Goal: Task Accomplishment & Management: Manage account settings

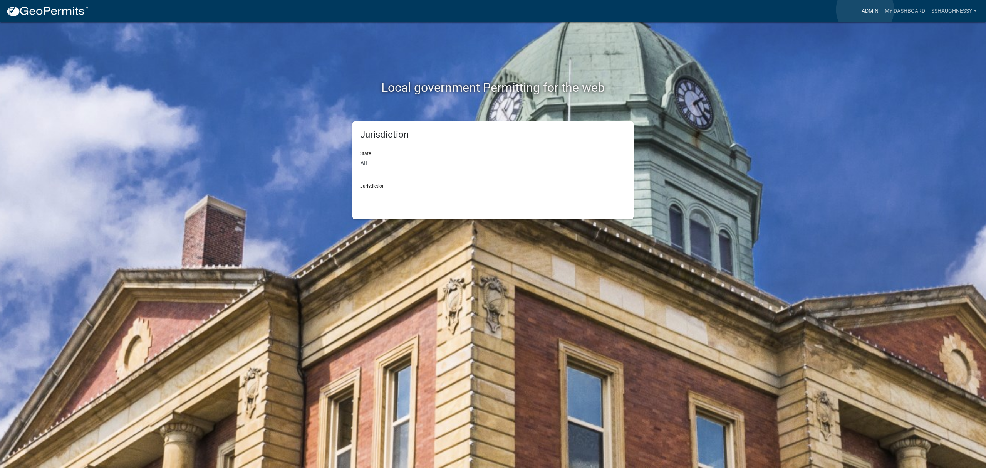
click at [865, 10] on link "Admin" at bounding box center [870, 11] width 23 height 15
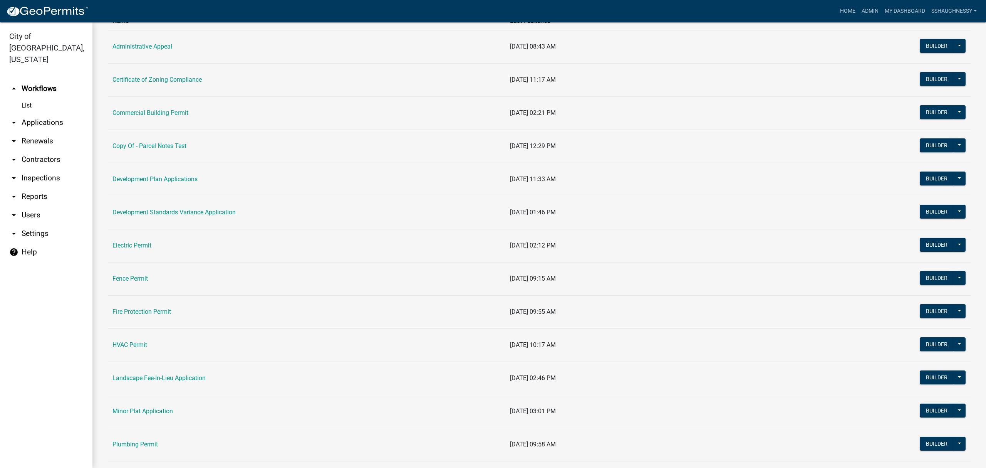
scroll to position [205, 0]
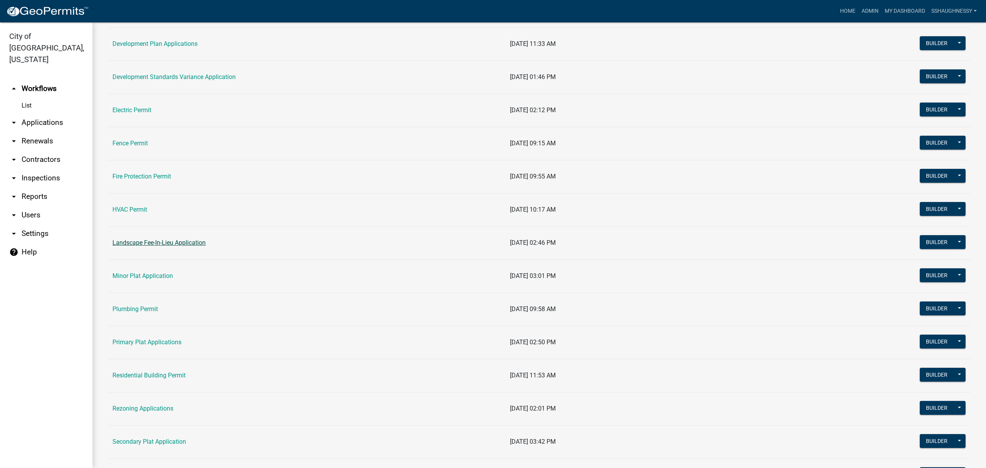
click at [181, 242] on link "Landscape Fee-In-Lieu Application" at bounding box center [159, 242] width 93 height 7
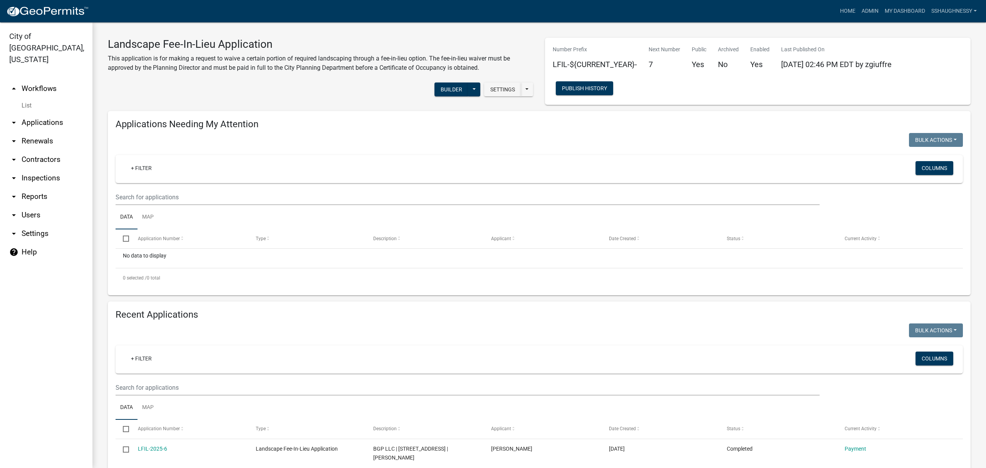
scroll to position [205, 0]
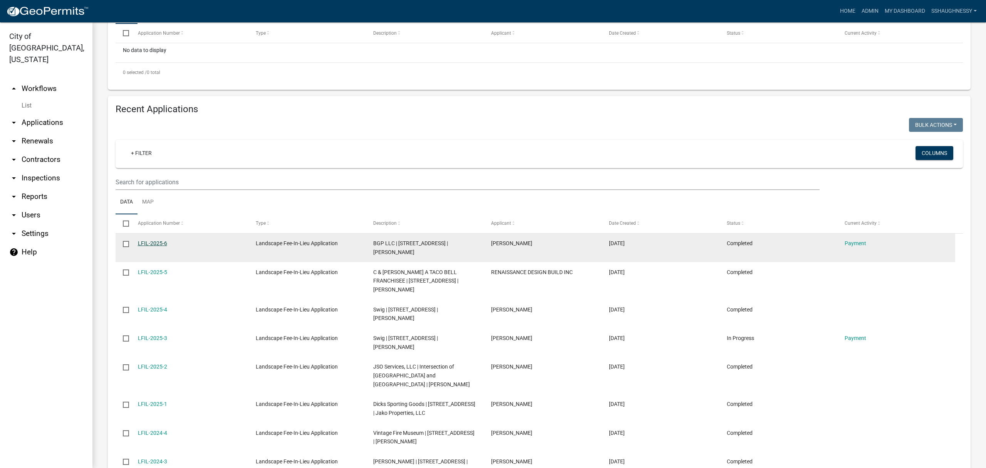
click at [148, 242] on link "LFIL-2025-6" at bounding box center [152, 243] width 29 height 6
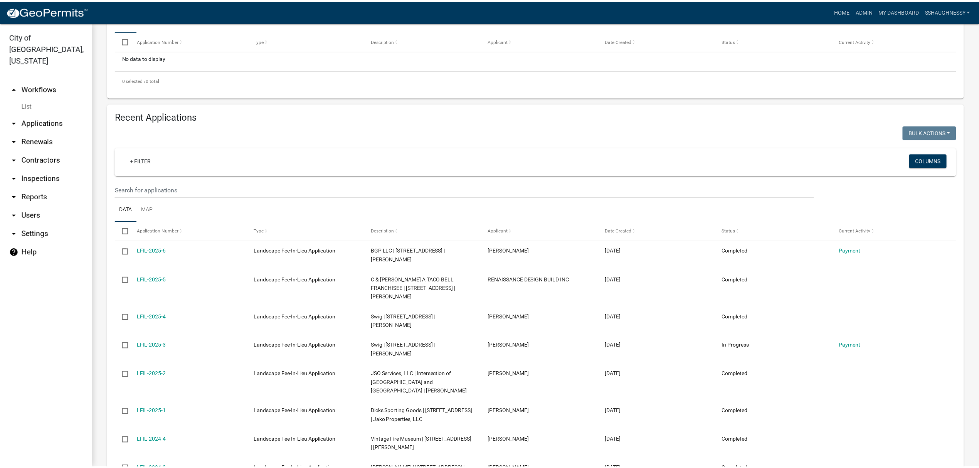
scroll to position [205, 0]
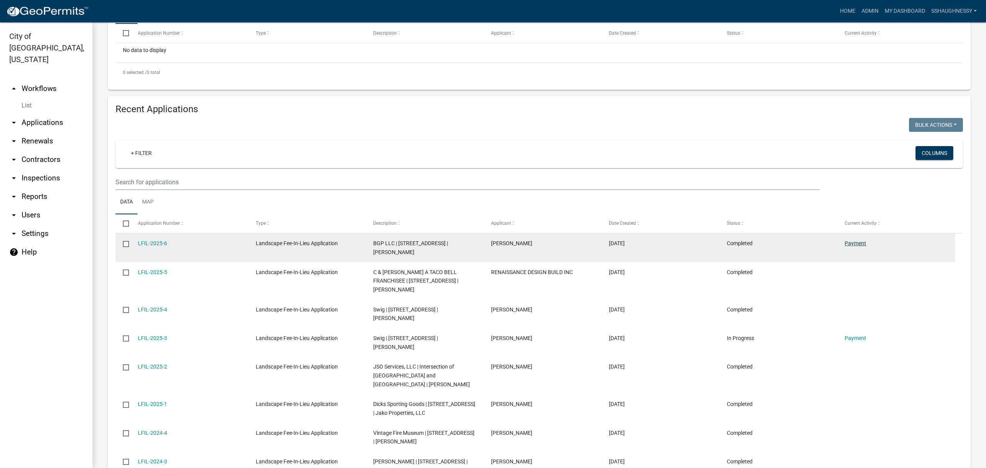
click at [864, 244] on link "Payment" at bounding box center [856, 243] width 22 height 6
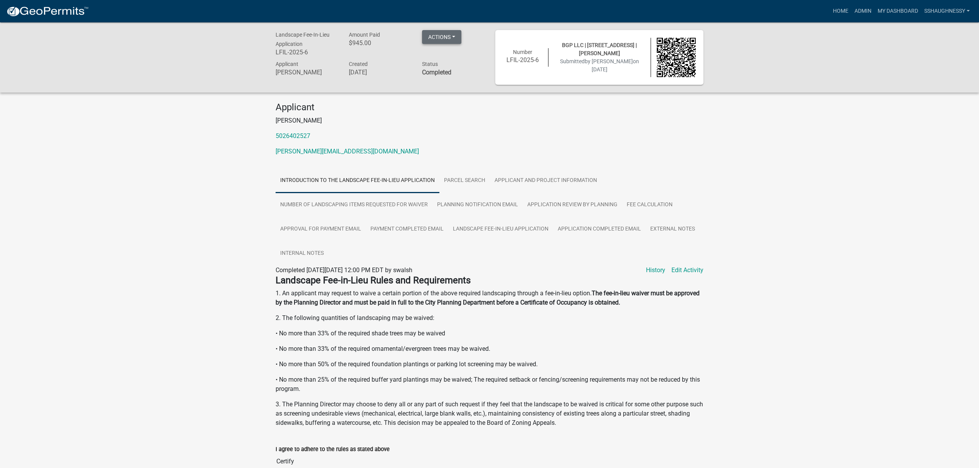
click at [456, 37] on button "Actions" at bounding box center [441, 37] width 39 height 14
click at [445, 56] on link "View receipt" at bounding box center [476, 57] width 108 height 18
click at [648, 197] on link "Fee Calculation" at bounding box center [649, 205] width 55 height 25
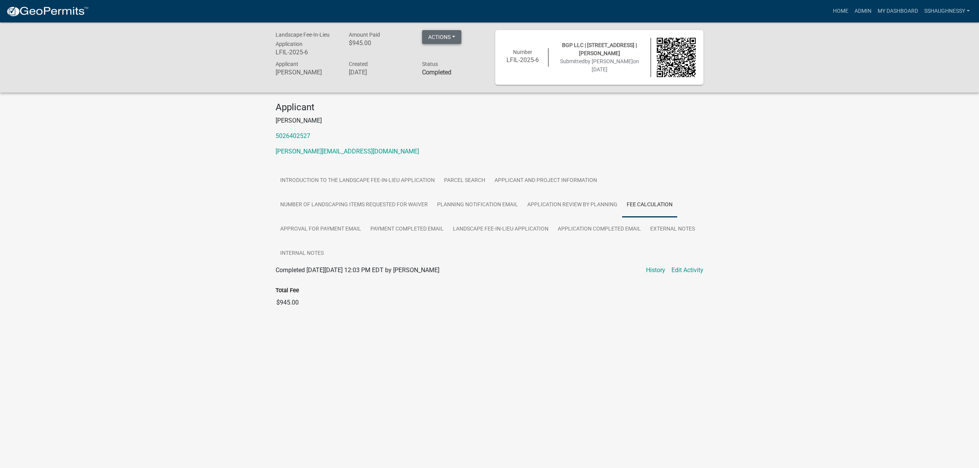
click at [444, 42] on button "Actions" at bounding box center [441, 37] width 39 height 14
click at [463, 131] on link "Reopen Application" at bounding box center [476, 131] width 108 height 18
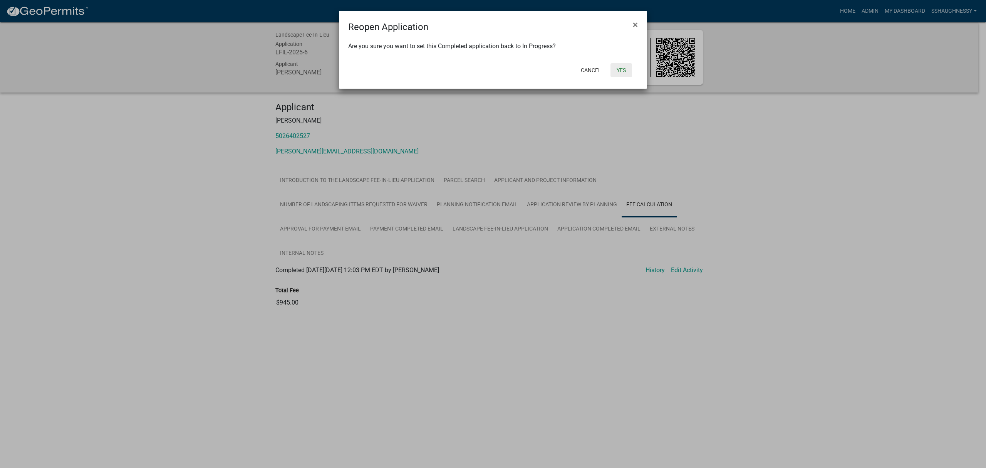
click at [625, 67] on button "Yes" at bounding box center [622, 70] width 22 height 14
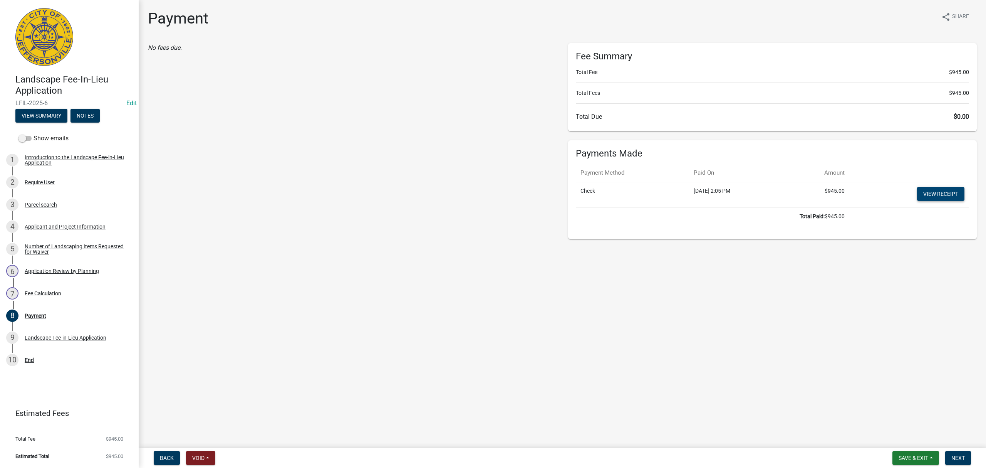
click at [939, 193] on link "View receipt" at bounding box center [940, 194] width 47 height 14
click at [968, 460] on button "Next" at bounding box center [959, 458] width 26 height 14
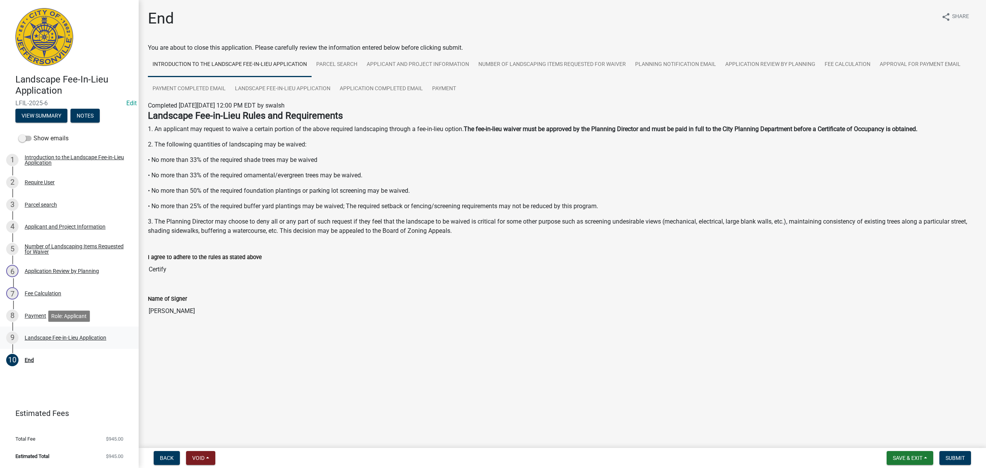
click at [90, 335] on div "Landscape Fee-in-Lieu Application" at bounding box center [66, 337] width 82 height 5
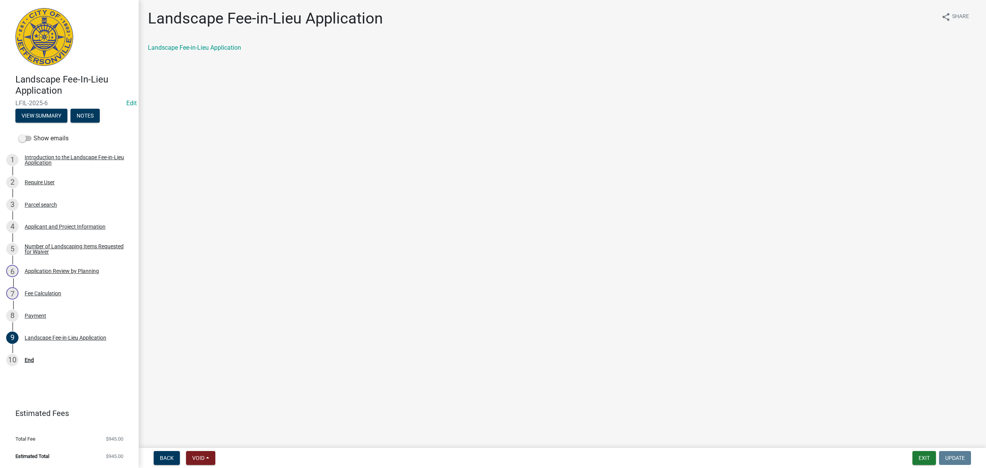
click at [207, 44] on div "Landscape Fee-in-Lieu Application" at bounding box center [562, 47] width 829 height 9
click at [208, 48] on link "Landscape Fee-in-Lieu Application" at bounding box center [194, 47] width 93 height 7
click at [95, 309] on div "8 Payment" at bounding box center [66, 315] width 120 height 12
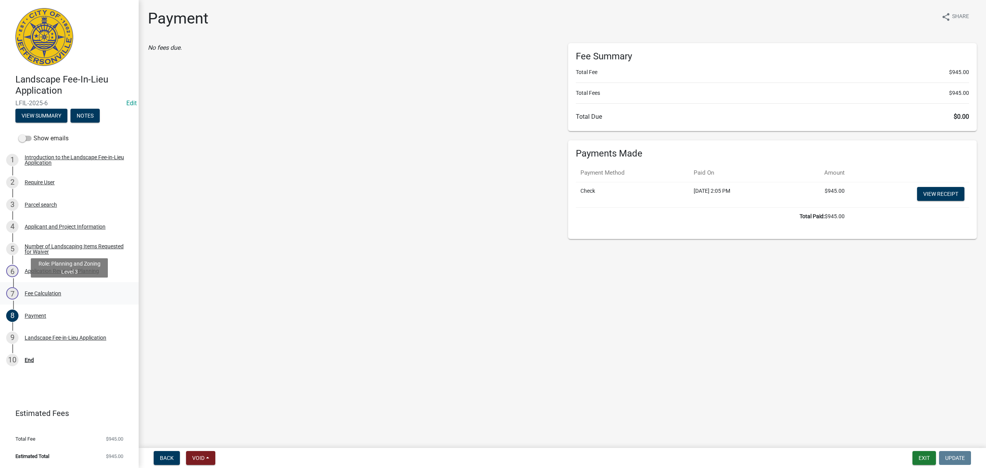
click at [87, 297] on div "7 Fee Calculation" at bounding box center [66, 293] width 120 height 12
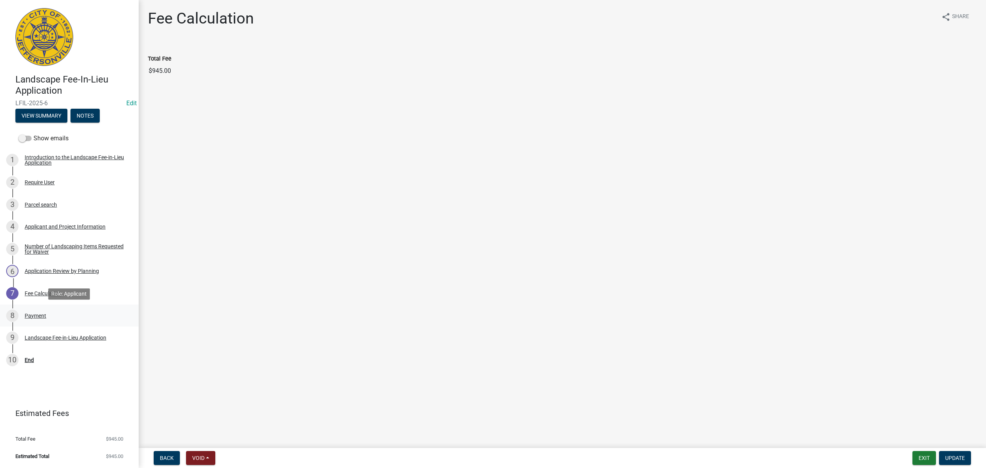
click at [76, 310] on div "8 Payment" at bounding box center [66, 315] width 120 height 12
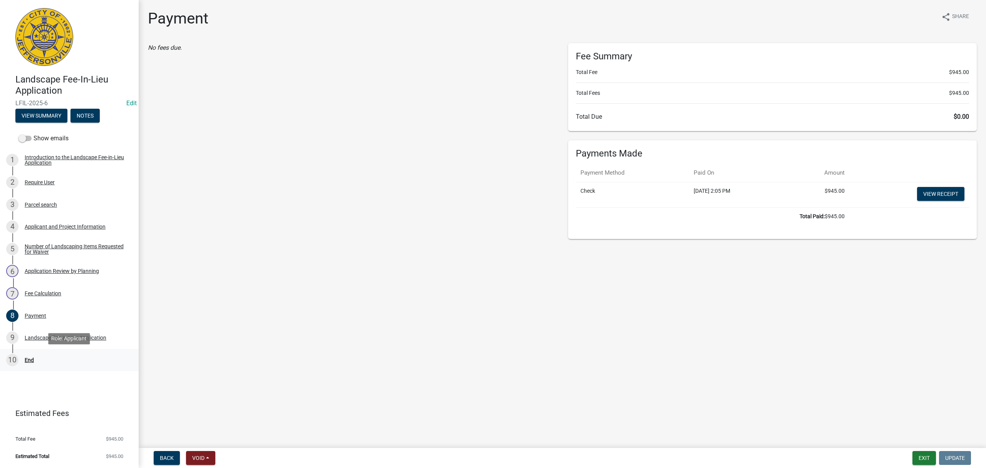
click at [89, 355] on div "10 End" at bounding box center [66, 360] width 120 height 12
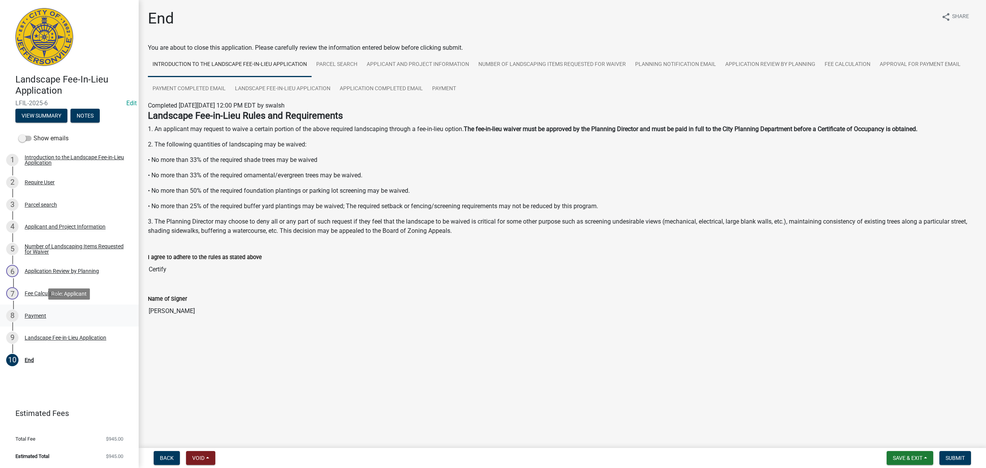
click at [63, 312] on div "8 Payment" at bounding box center [66, 315] width 120 height 12
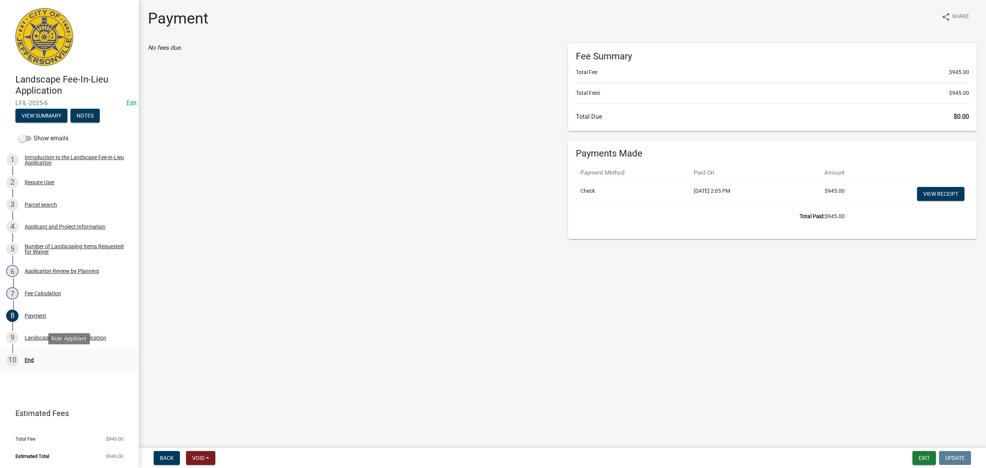
click at [53, 358] on div "10 End" at bounding box center [66, 360] width 120 height 12
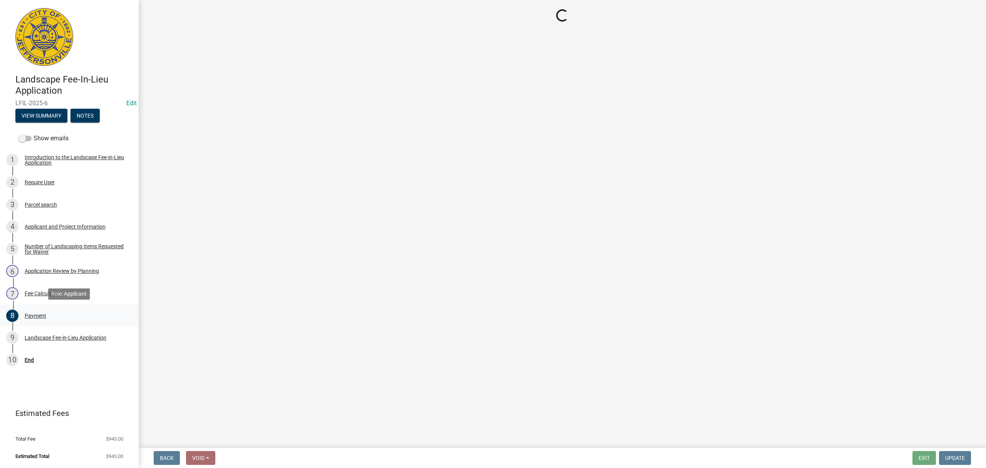
click at [82, 315] on div "8 Payment" at bounding box center [66, 315] width 120 height 12
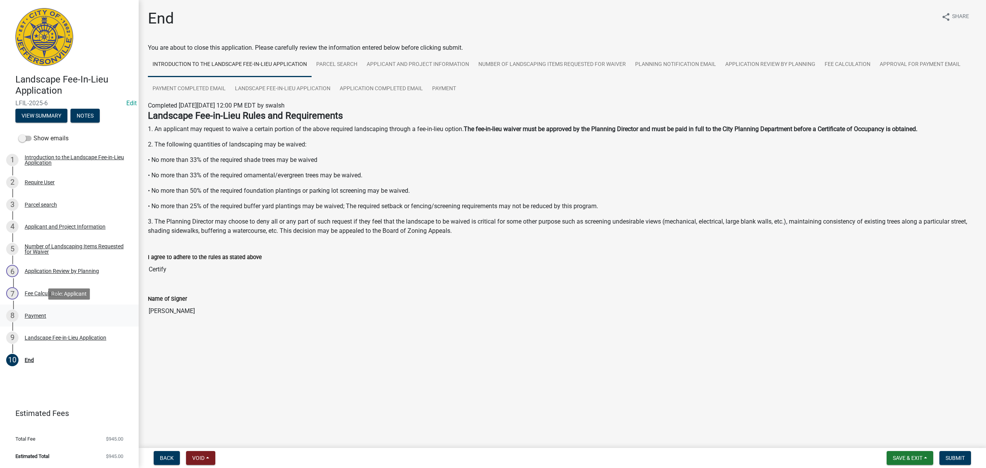
click at [82, 315] on div "8 Payment" at bounding box center [66, 315] width 120 height 12
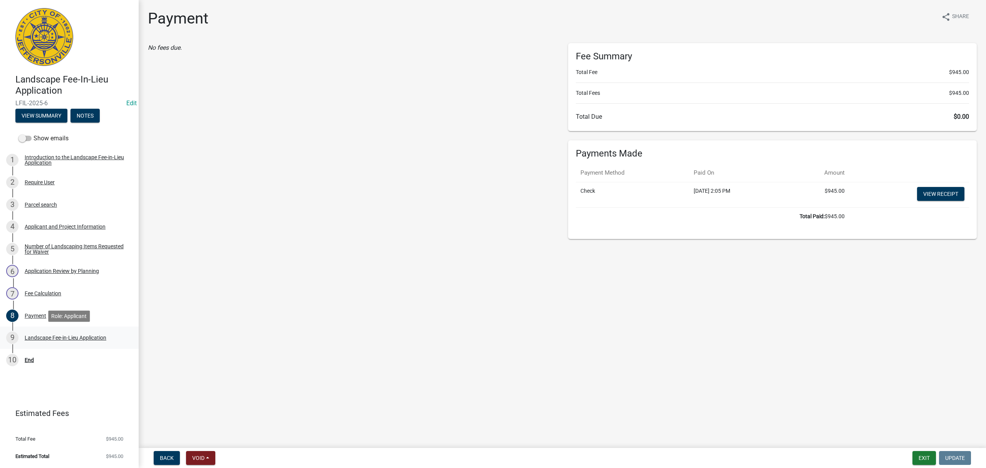
click at [60, 348] on link "9 Landscape Fee-in-Lieu Application" at bounding box center [69, 337] width 139 height 22
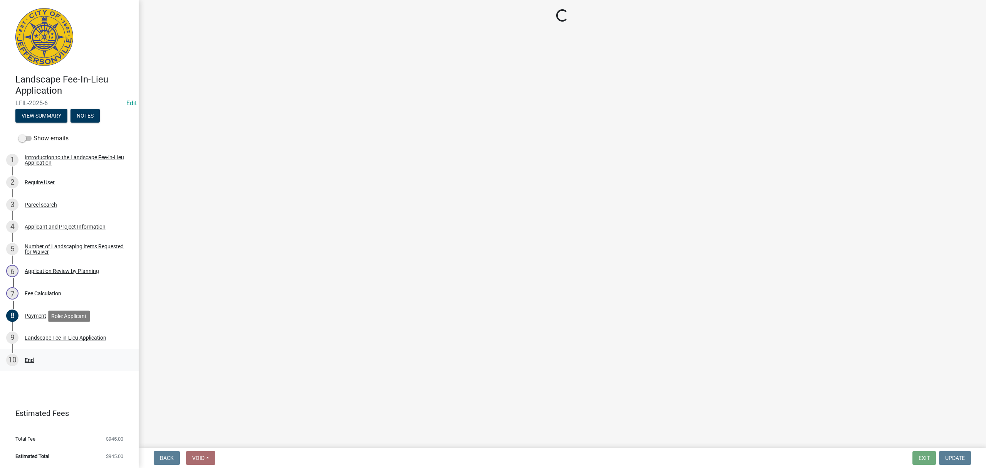
click at [58, 354] on div "10 End" at bounding box center [66, 360] width 120 height 12
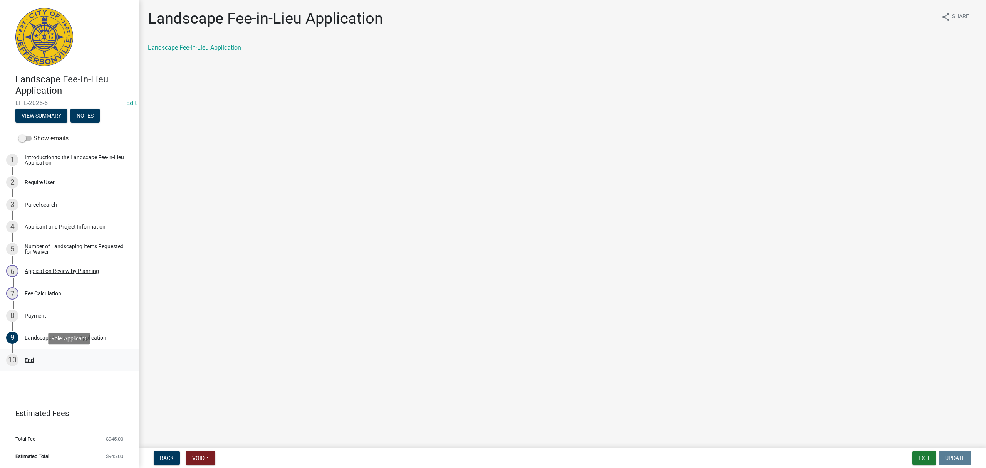
click at [58, 354] on div "10 End" at bounding box center [66, 360] width 120 height 12
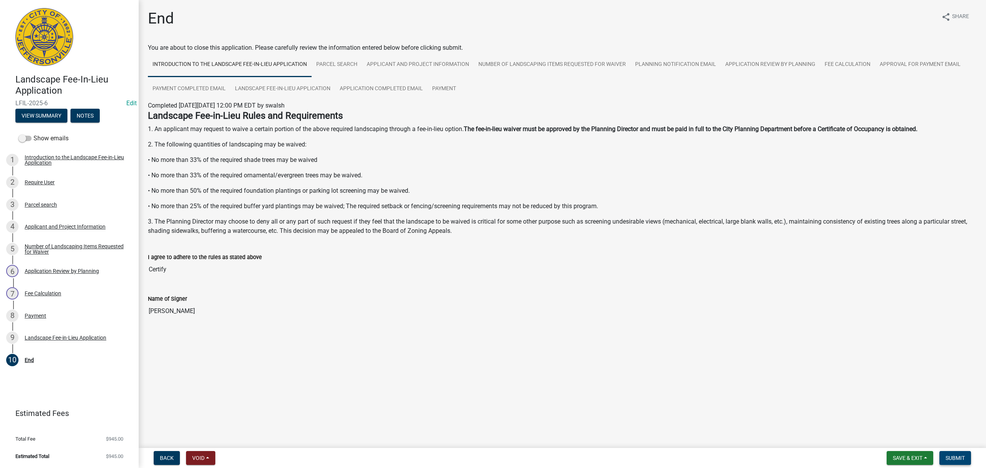
click at [958, 459] on span "Submit" at bounding box center [955, 458] width 19 height 6
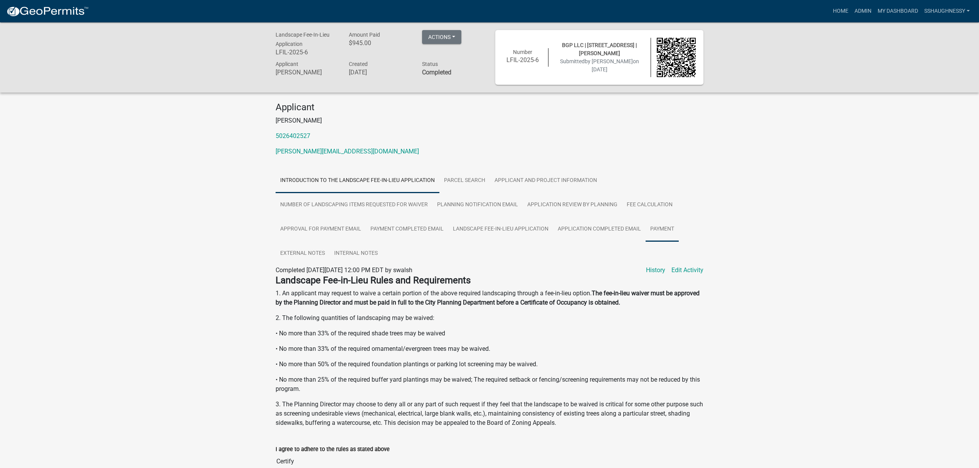
click at [664, 223] on link "Payment" at bounding box center [661, 229] width 33 height 25
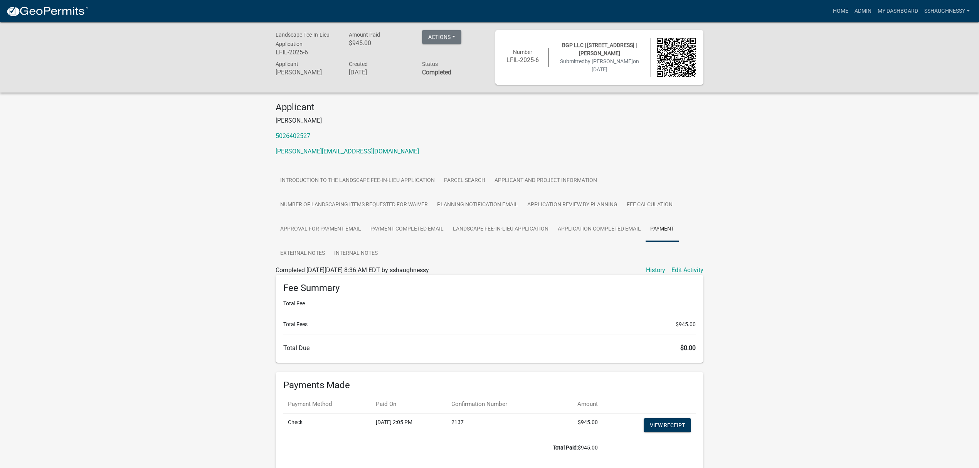
click at [56, 9] on img at bounding box center [47, 12] width 82 height 12
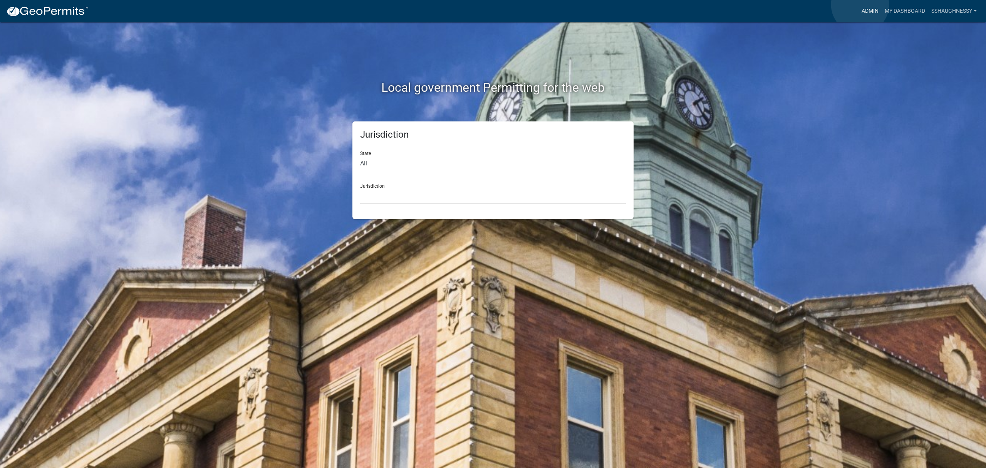
click at [860, 5] on link "Admin" at bounding box center [870, 11] width 23 height 15
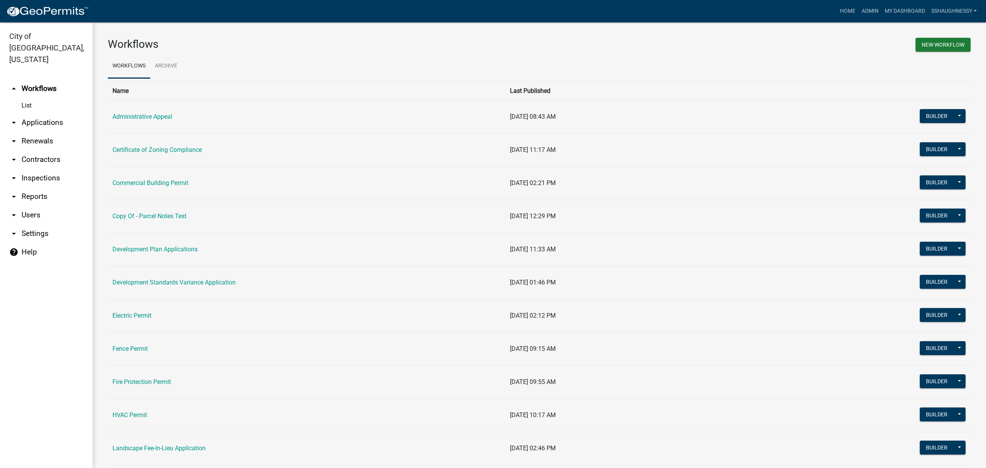
scroll to position [308, 0]
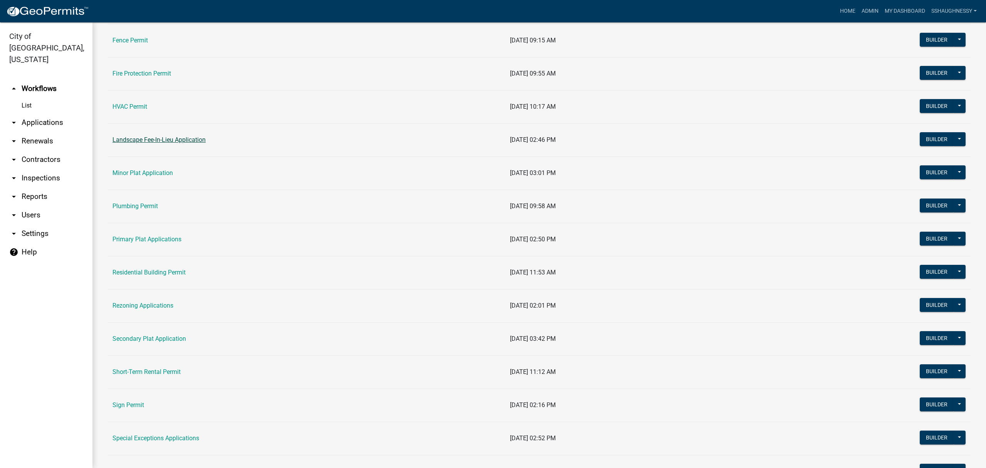
click at [158, 143] on link "Landscape Fee-In-Lieu Application" at bounding box center [159, 139] width 93 height 7
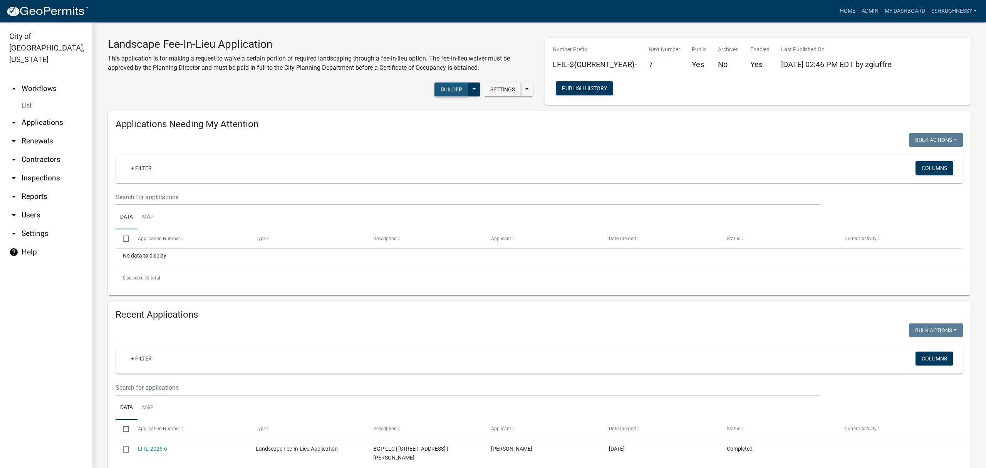
click at [443, 89] on button "Builder" at bounding box center [452, 89] width 34 height 14
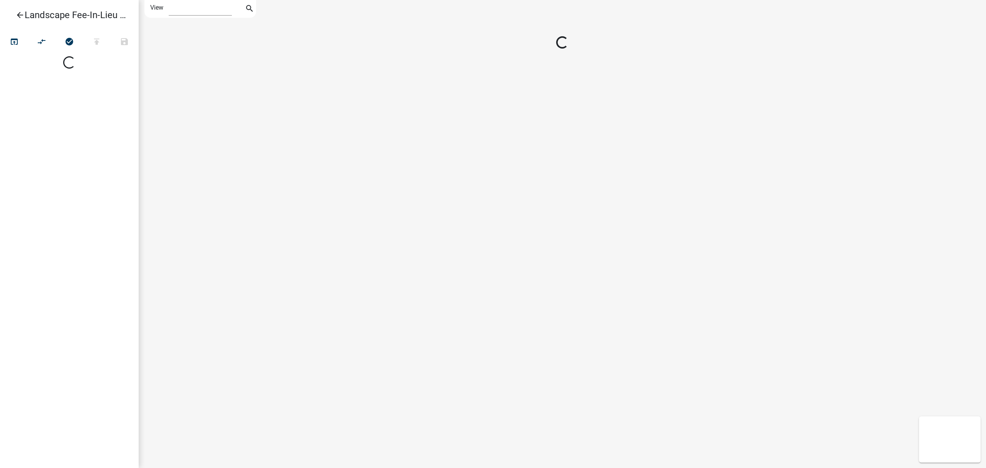
select select "1"
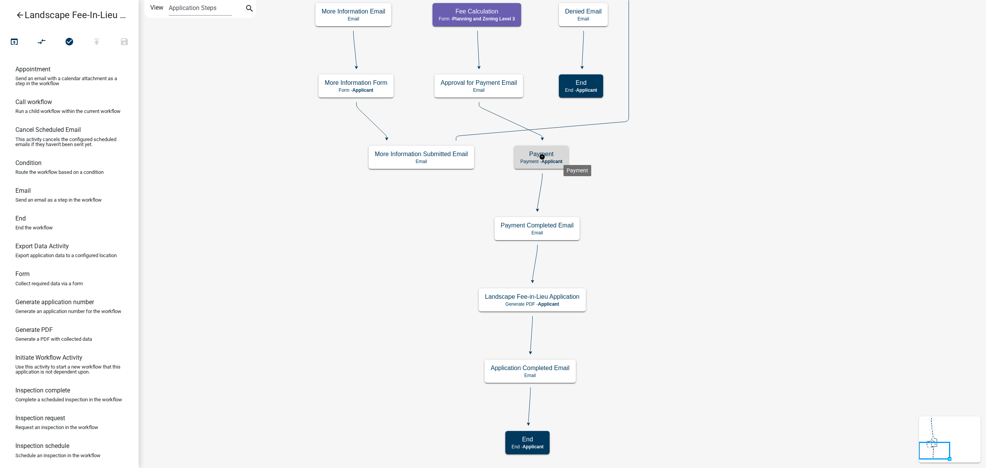
click at [556, 159] on span "Applicant" at bounding box center [552, 161] width 21 height 5
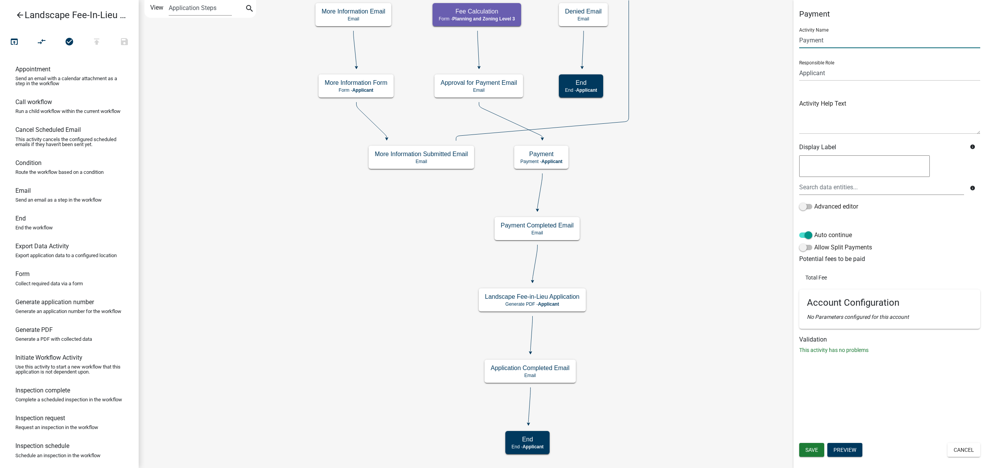
click at [851, 46] on input "Payment" at bounding box center [890, 40] width 181 height 16
click at [859, 62] on div "Responsible Role Applicant Electric Inspector Email Planning and Zoning Level 4…" at bounding box center [890, 67] width 181 height 27
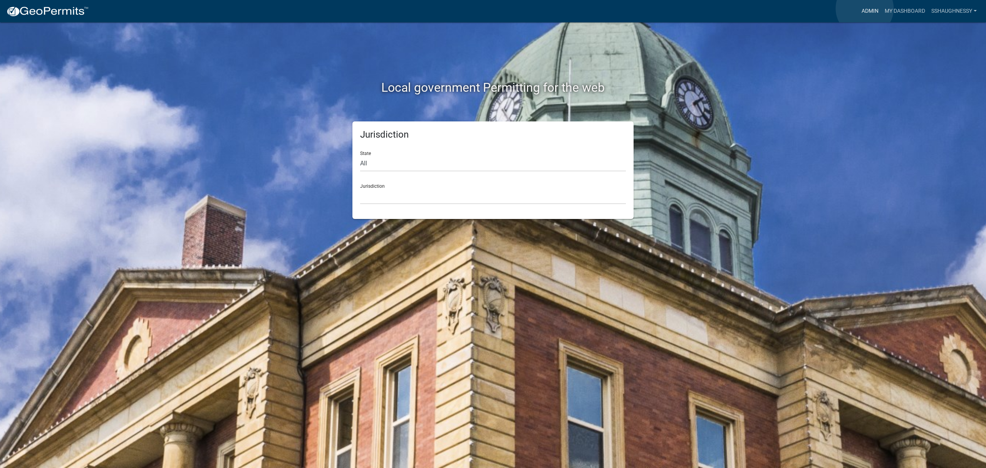
click at [865, 8] on link "Admin" at bounding box center [870, 11] width 23 height 15
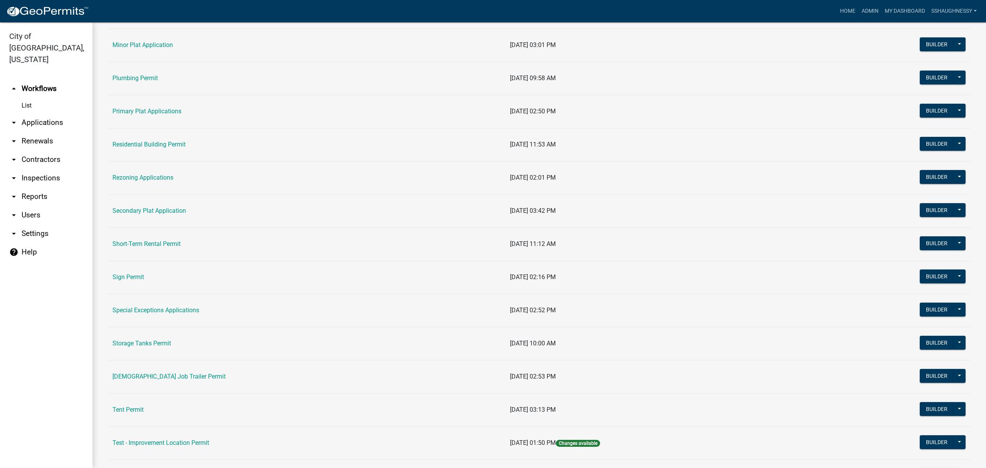
scroll to position [462, 0]
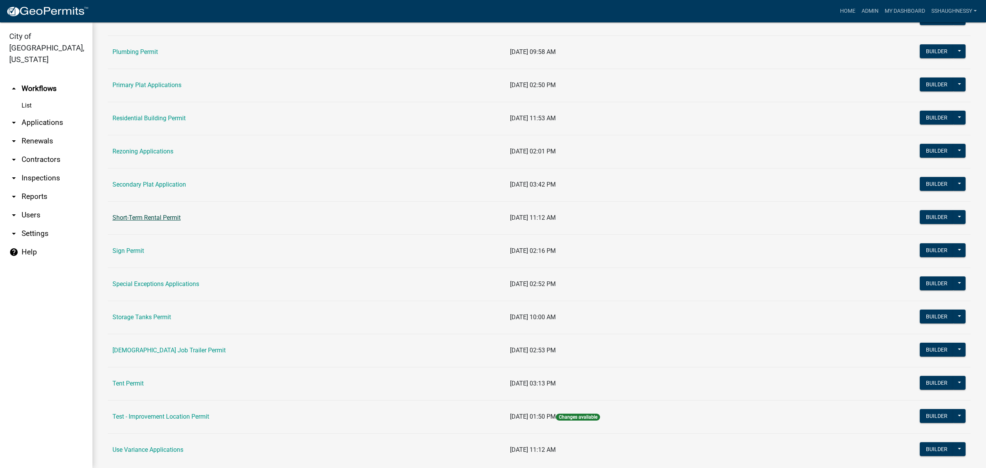
click at [162, 218] on link "Short-Term Rental Permit" at bounding box center [147, 217] width 68 height 7
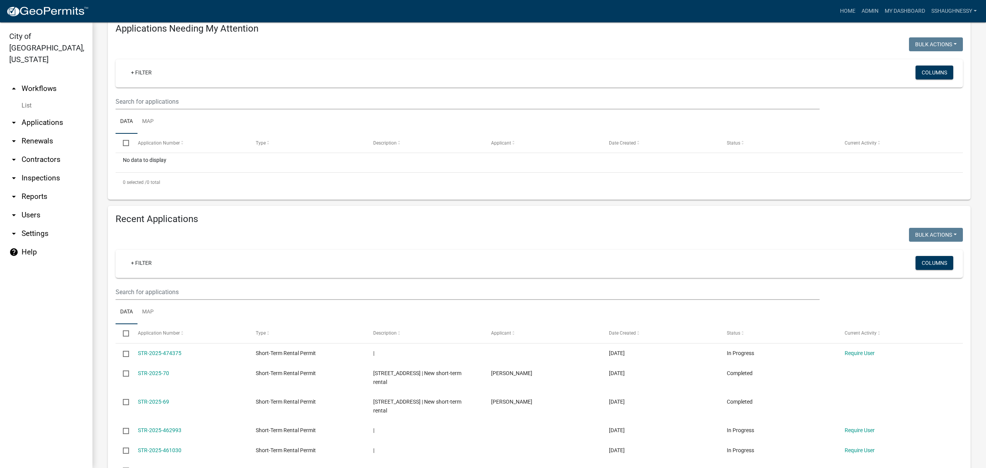
scroll to position [205, 0]
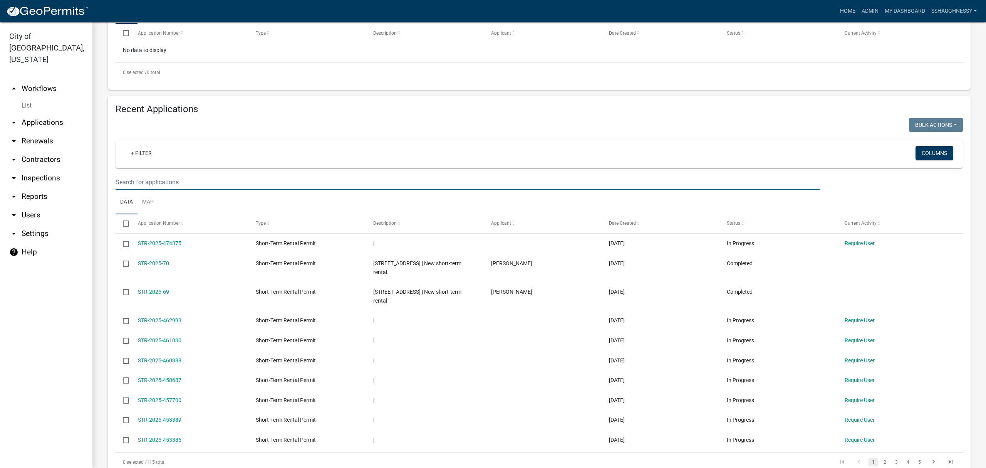
click at [225, 179] on input "text" at bounding box center [468, 182] width 704 height 16
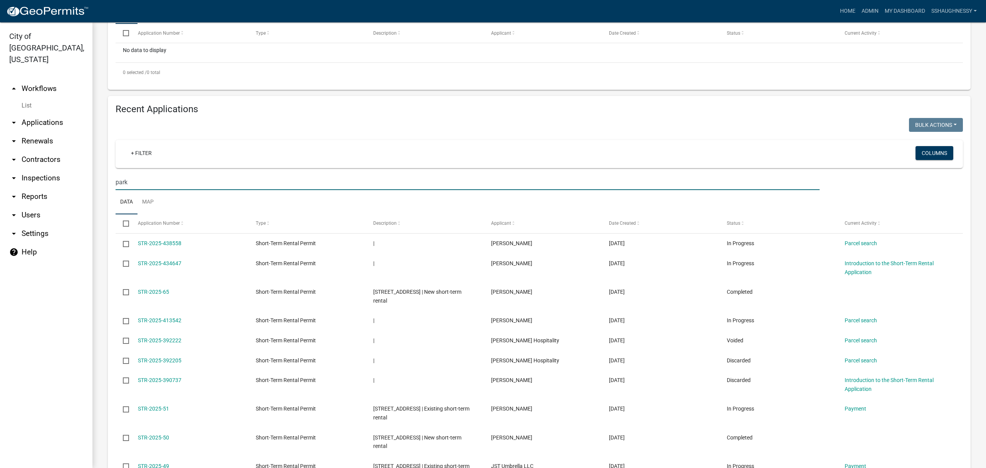
type input "park"
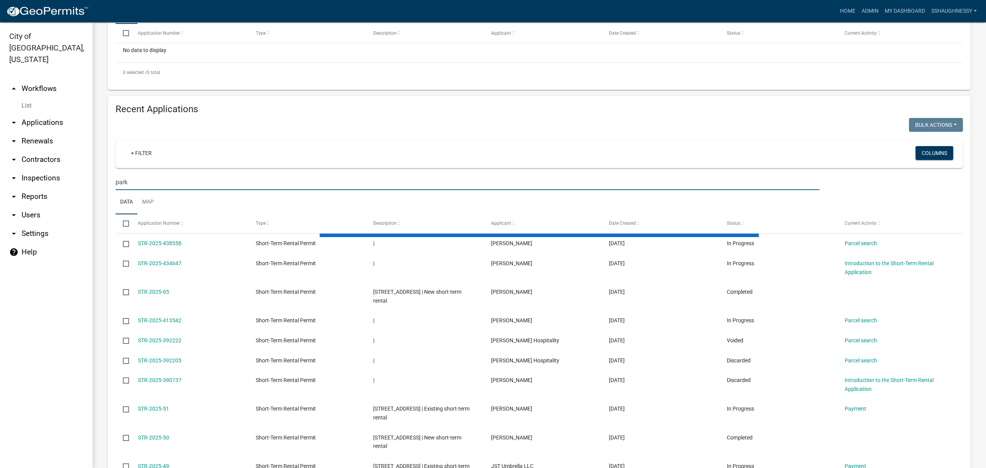
scroll to position [179, 0]
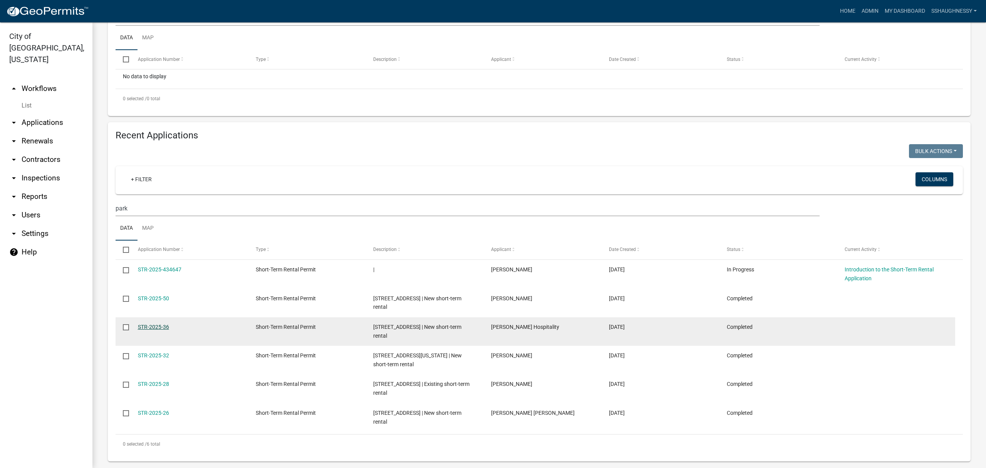
click at [160, 324] on link "STR-2025-36" at bounding box center [153, 327] width 31 height 6
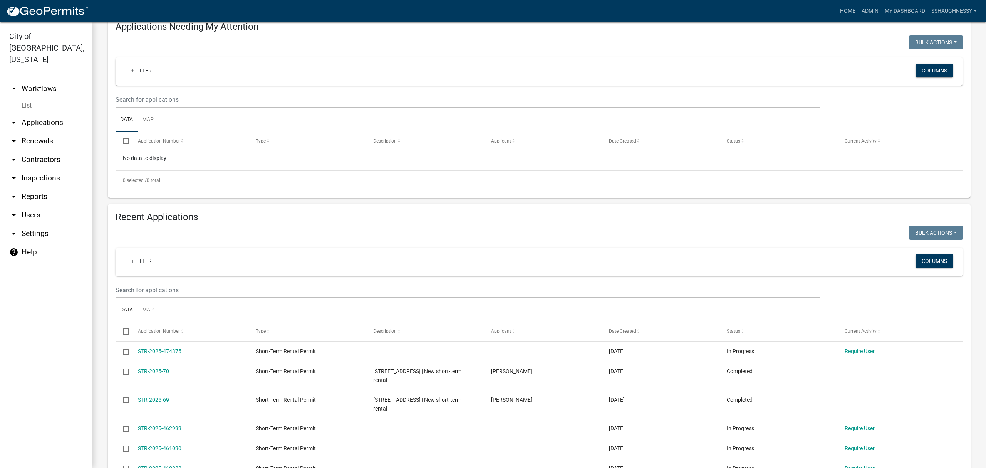
scroll to position [154, 0]
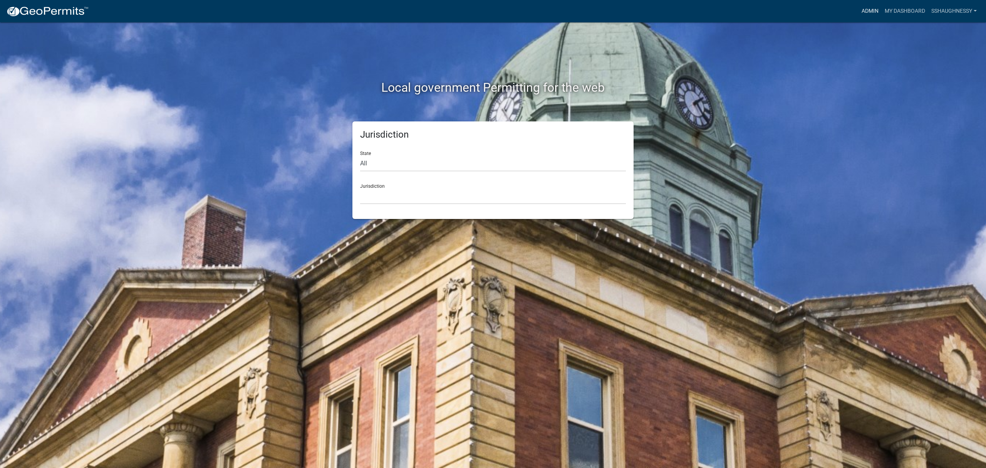
click at [874, 11] on link "Admin" at bounding box center [870, 11] width 23 height 15
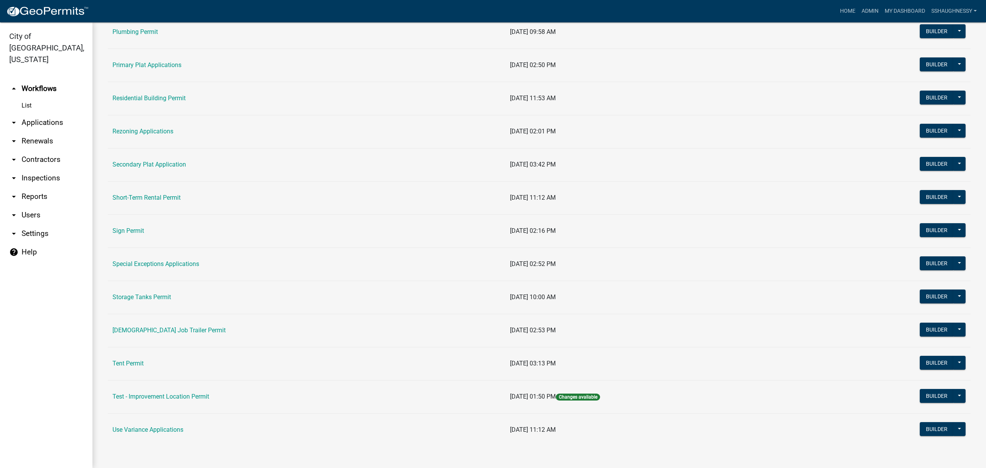
scroll to position [486, 0]
click at [163, 200] on link "Short-Term Rental Permit" at bounding box center [147, 197] width 68 height 7
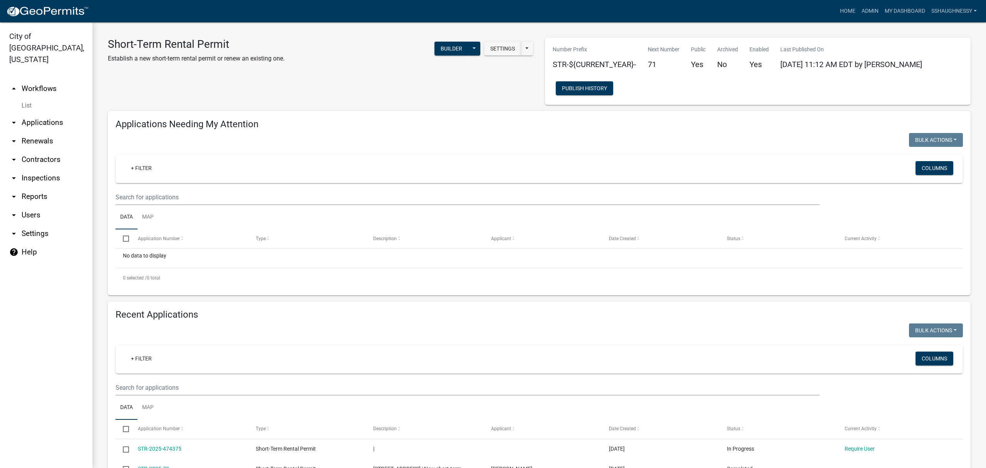
scroll to position [205, 0]
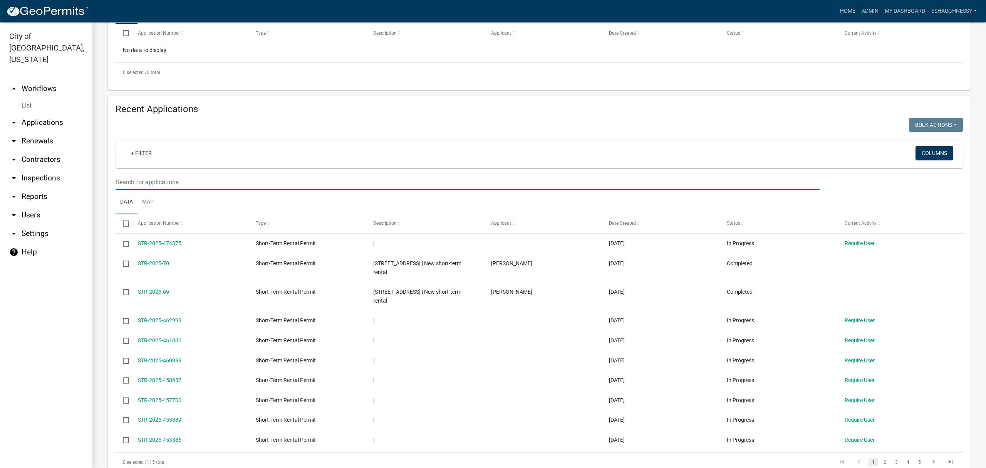
click at [195, 180] on input "text" at bounding box center [468, 182] width 704 height 16
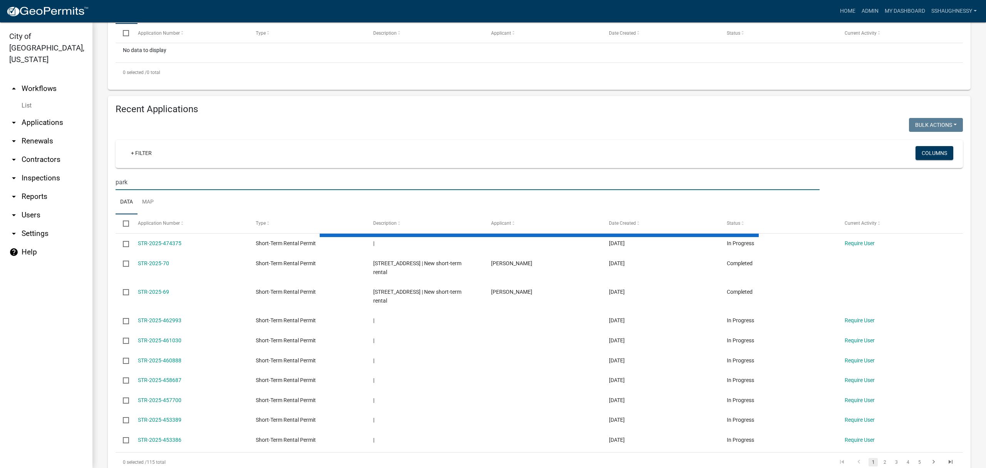
scroll to position [179, 0]
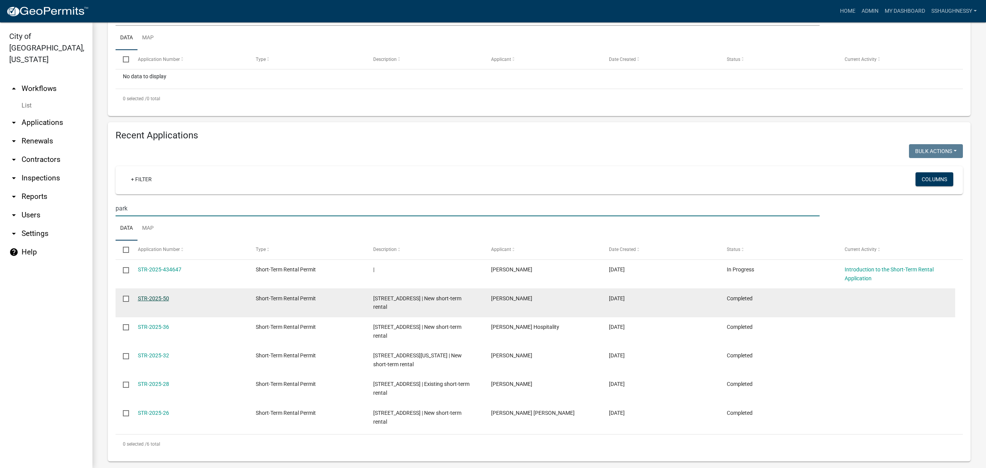
type input "park"
